Goal: Information Seeking & Learning: Stay updated

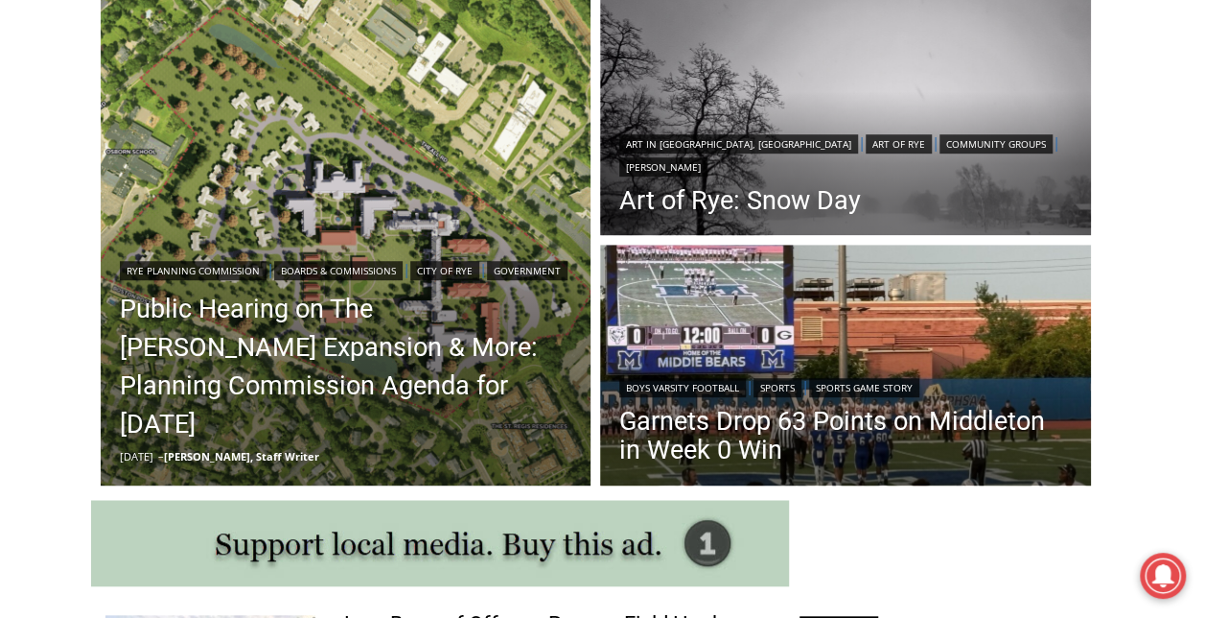
scroll to position [543, 0]
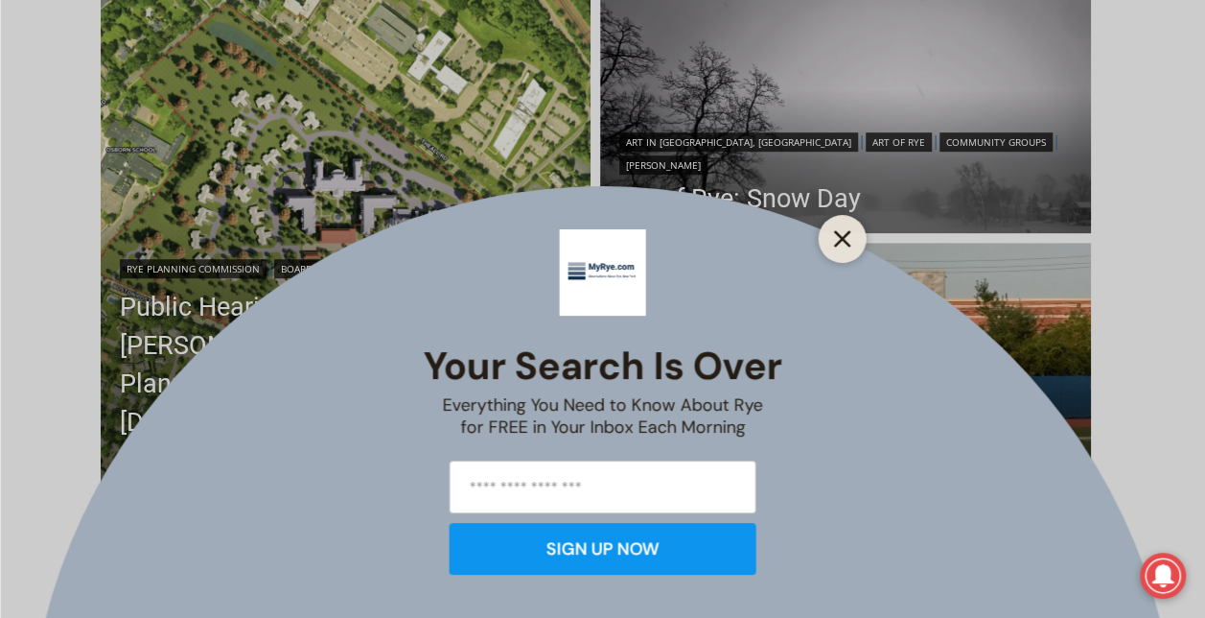
click at [834, 233] on icon "Close" at bounding box center [842, 238] width 17 height 17
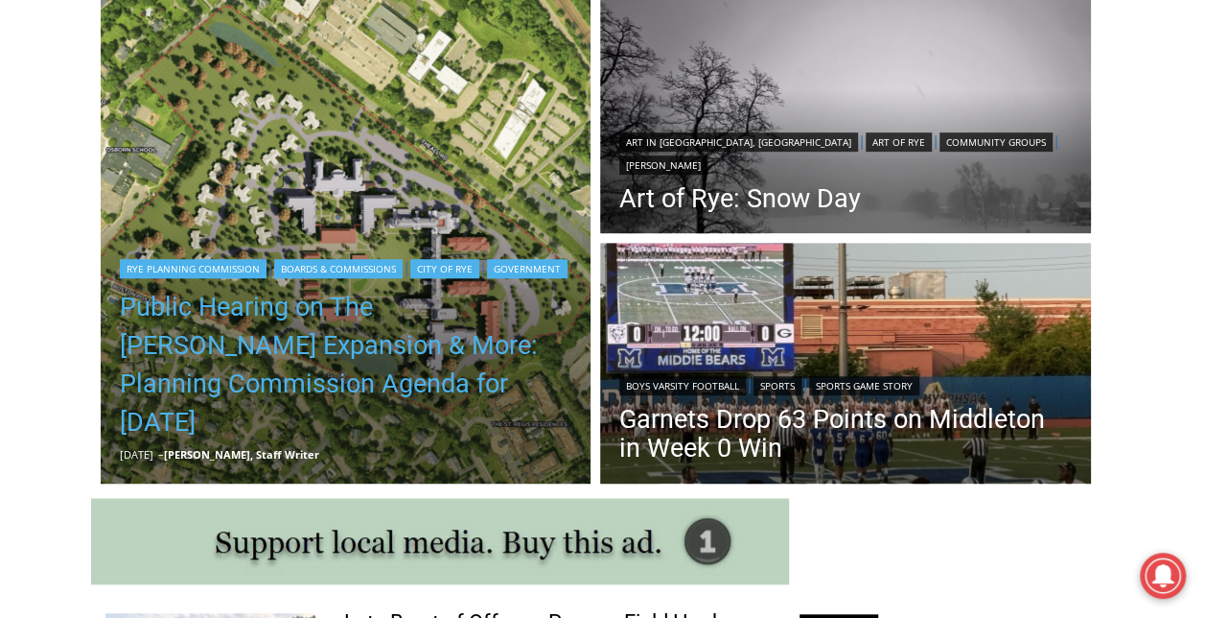
click at [229, 360] on link "Public Hearing on The Osborn Expansion & More: Planning Commission Agenda for T…" at bounding box center [346, 364] width 453 height 153
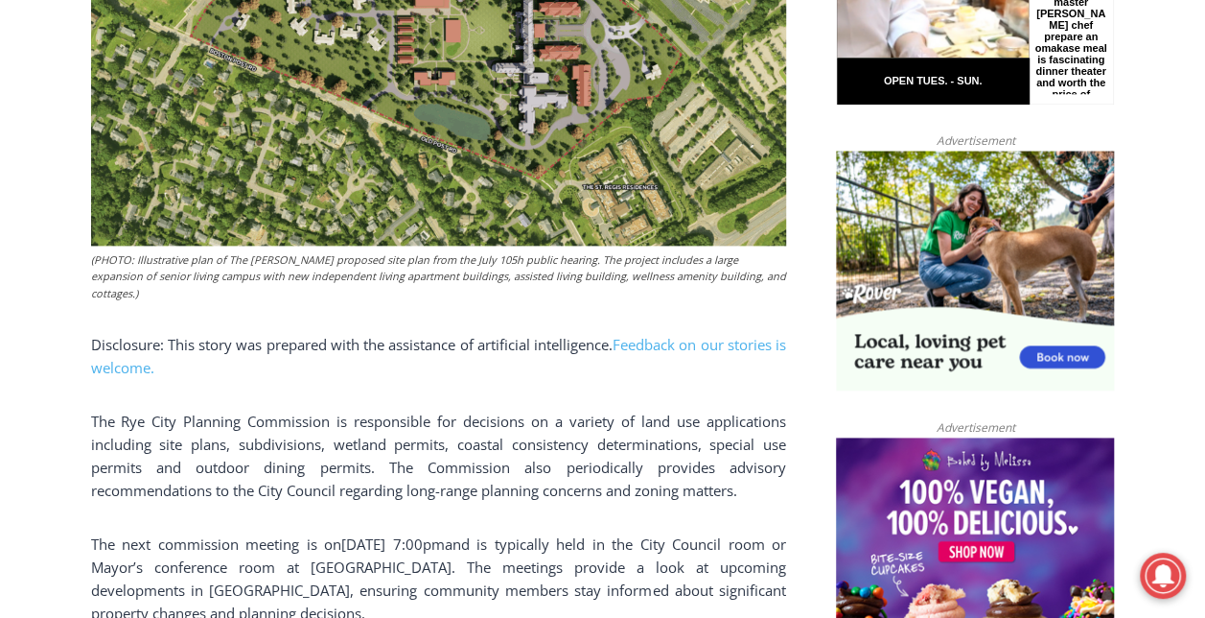
scroll to position [1153, 0]
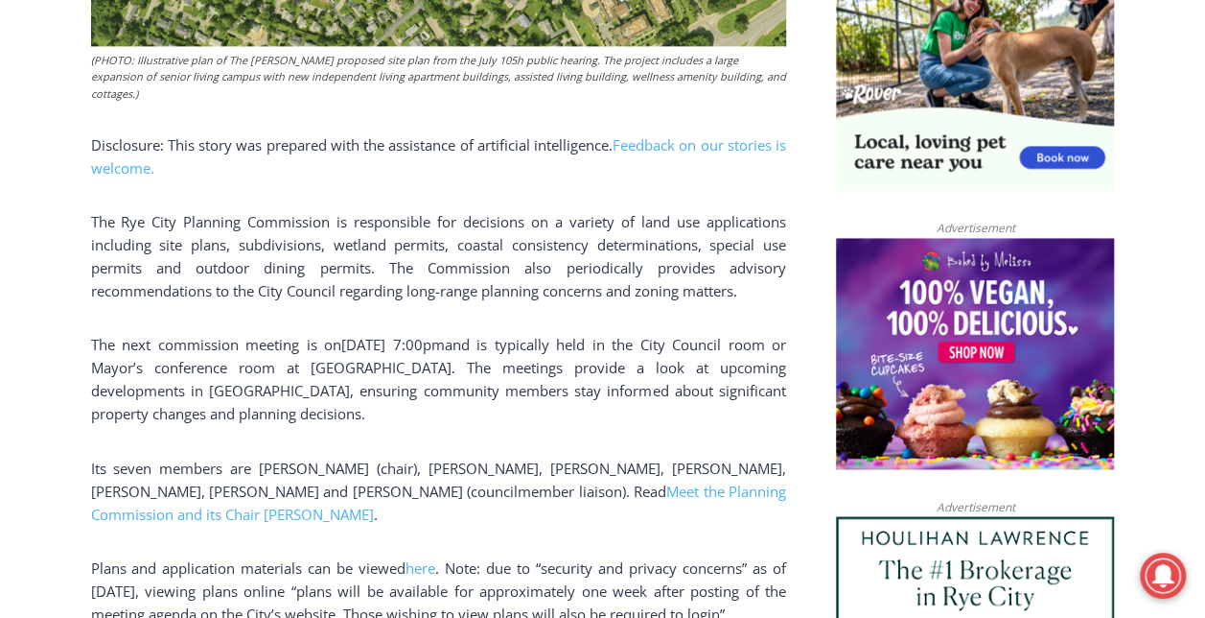
scroll to position [1358, 0]
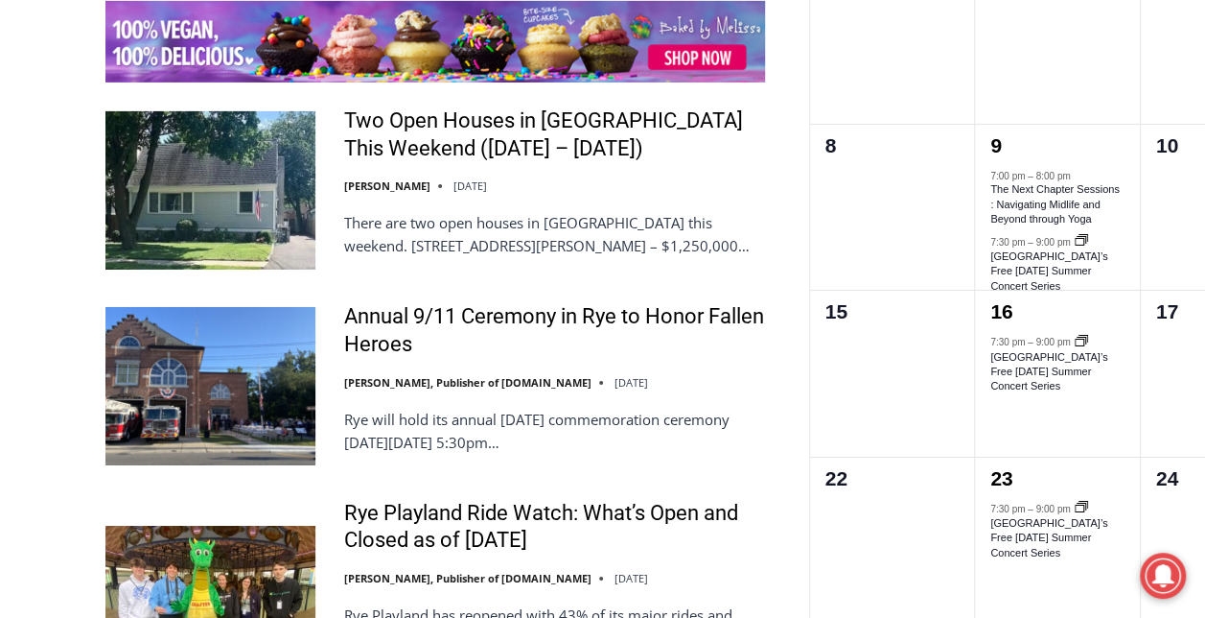
scroll to position [3140, 0]
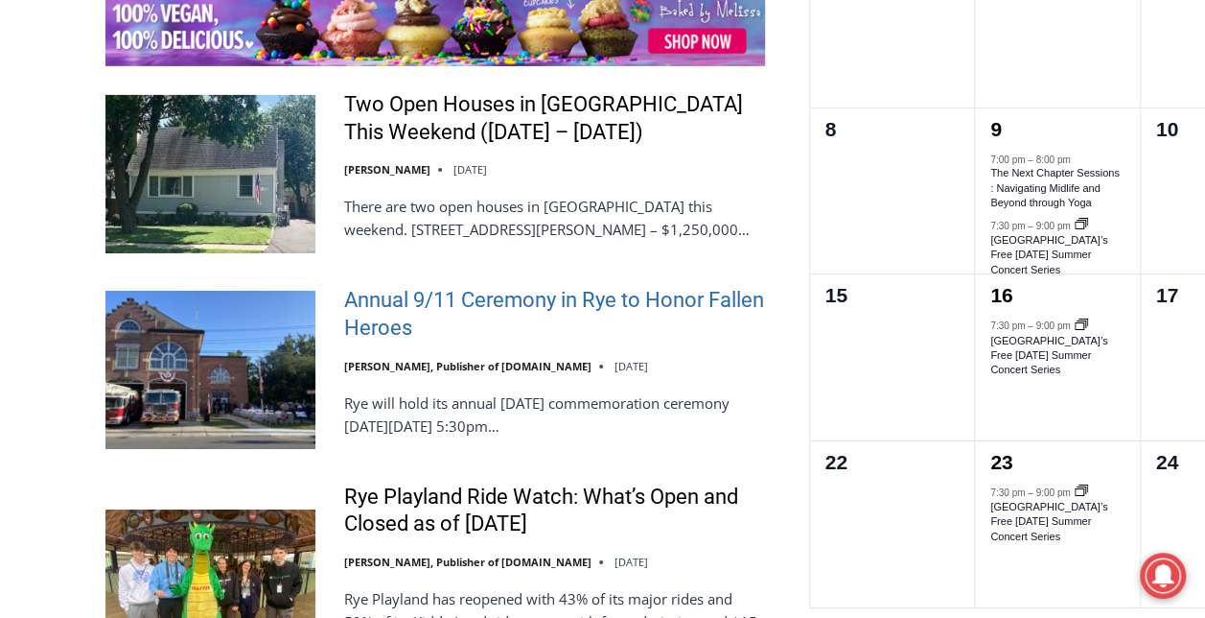
click at [394, 287] on link "Annual 9/11 Ceremony in Rye to Honor Fallen Heroes" at bounding box center [554, 314] width 421 height 55
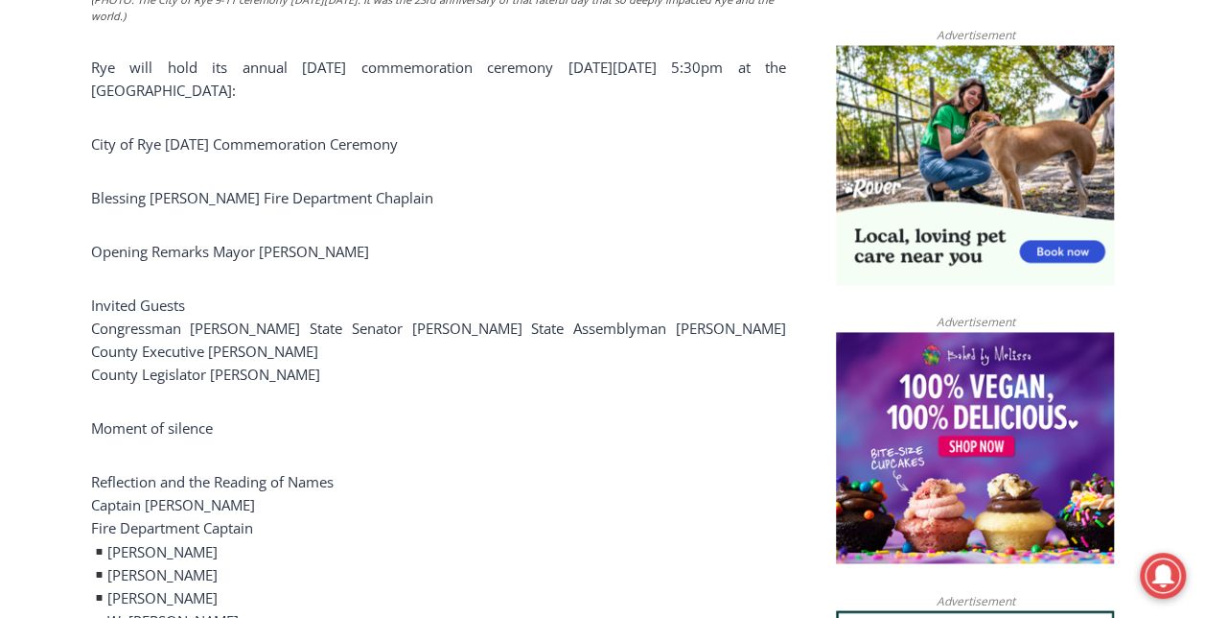
scroll to position [1344, 0]
